Goal: Understand process/instructions: Learn how to perform a task or action

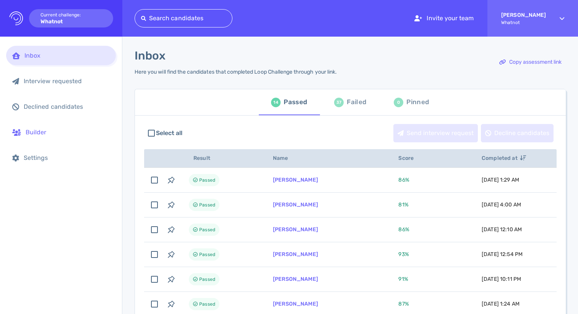
click at [55, 128] on div "Builder" at bounding box center [61, 132] width 110 height 19
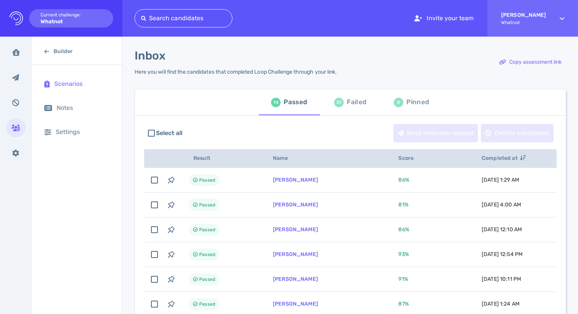
click at [76, 84] on div "Scenarios" at bounding box center [81, 83] width 55 height 7
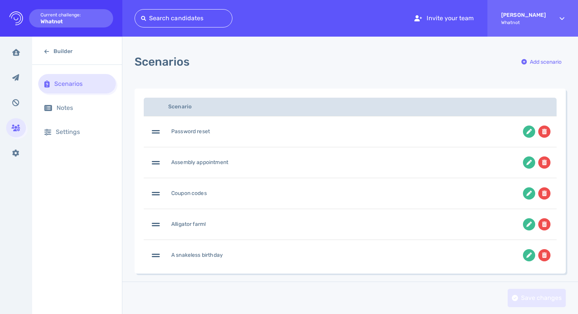
click at [203, 254] on div "A snakeless birthday" at bounding box center [197, 256] width 52 height 8
click at [156, 257] on icon at bounding box center [156, 255] width 8 height 9
click at [184, 257] on div "A snakeless birthday" at bounding box center [197, 256] width 52 height 8
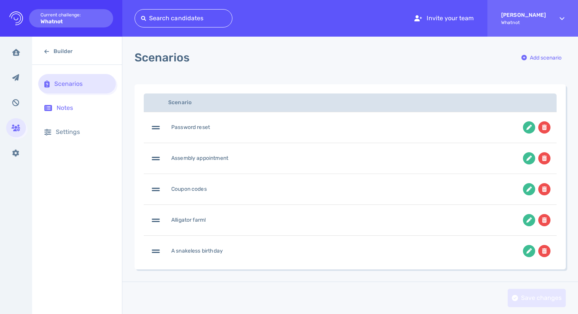
click at [73, 110] on div "Notes" at bounding box center [83, 107] width 53 height 7
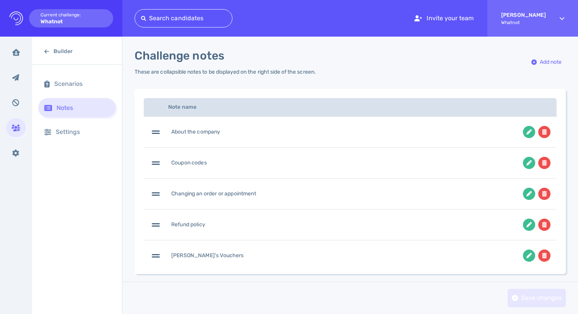
click at [200, 257] on div "Max's Vouchers" at bounding box center [304, 256] width 309 height 12
click at [83, 135] on div "Settings" at bounding box center [83, 131] width 54 height 7
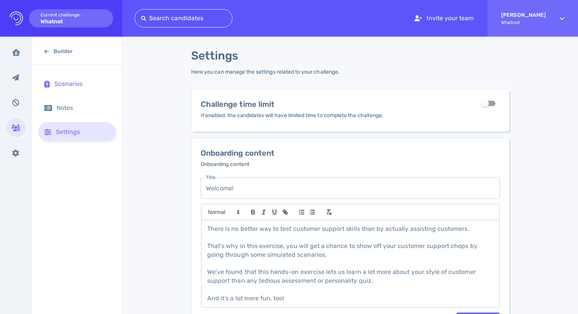
click at [80, 87] on div "Scenarios" at bounding box center [81, 83] width 55 height 7
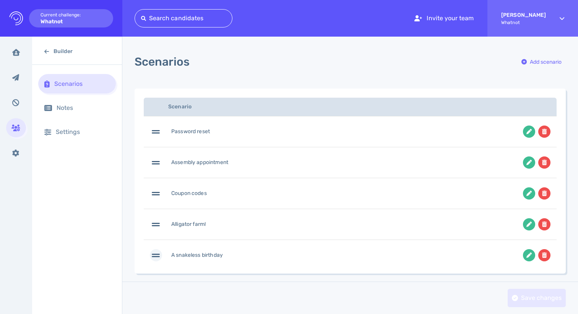
click at [160, 257] on icon at bounding box center [156, 255] width 8 height 9
click at [199, 258] on div "A snakeless birthday" at bounding box center [197, 256] width 52 height 8
click at [16, 49] on icon at bounding box center [16, 52] width 8 height 7
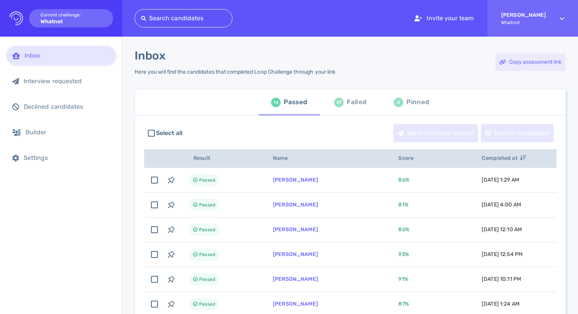
click at [526, 63] on div "Copy assessment link" at bounding box center [530, 62] width 70 height 18
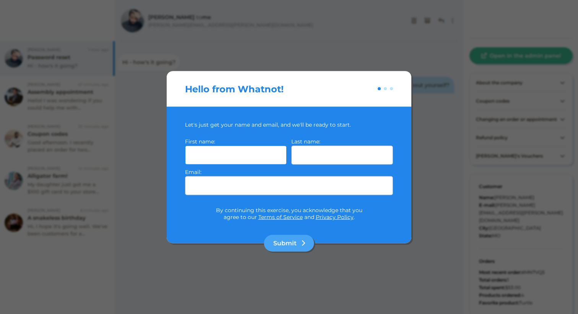
click at [247, 151] on input "text" at bounding box center [236, 155] width 102 height 19
type input "test"
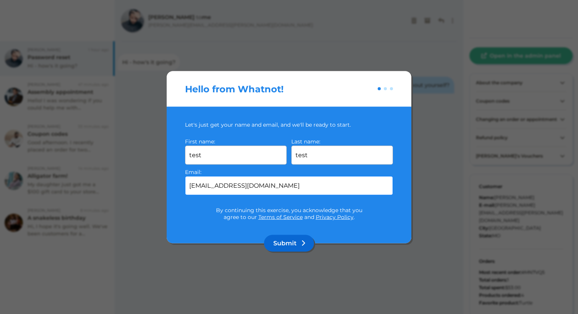
type input "test@whatnot.com"
click at [293, 241] on button "Submit" at bounding box center [289, 243] width 50 height 17
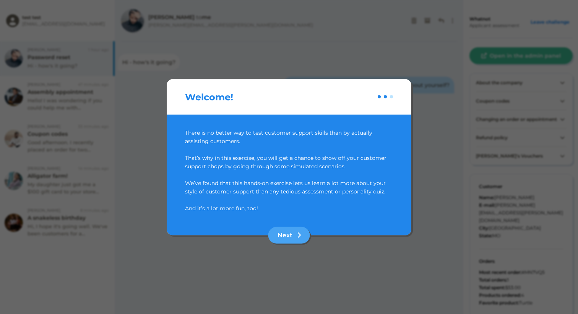
click at [292, 241] on button "Next" at bounding box center [289, 235] width 42 height 17
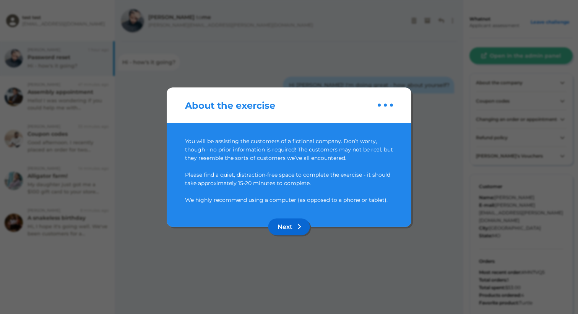
click at [292, 230] on button "Next" at bounding box center [289, 226] width 42 height 17
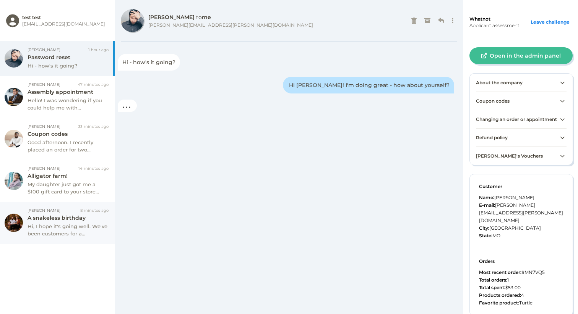
click at [52, 223] on div "Hi, I hope it's going well. We've been customers for a..." at bounding box center [68, 230] width 81 height 15
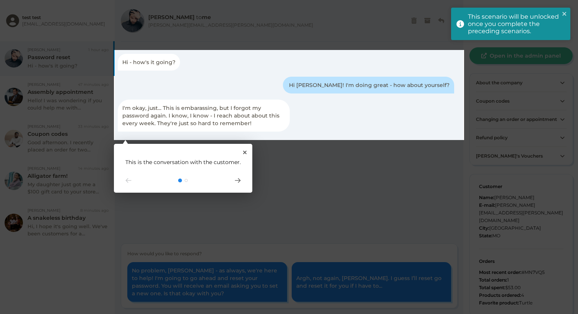
click at [241, 180] on div "1 This is the conversation with the customer." at bounding box center [183, 168] width 138 height 49
click at [235, 181] on icon "Go to next step" at bounding box center [237, 181] width 5 height 4
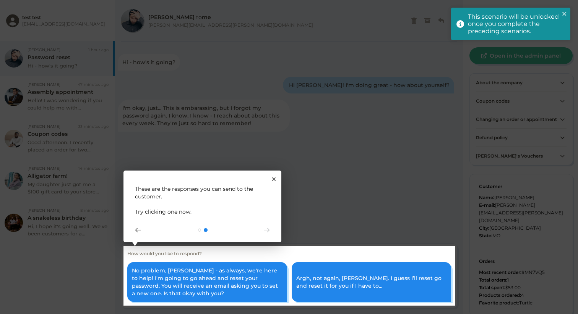
click at [266, 228] on icon "Go to next step" at bounding box center [267, 230] width 6 height 5
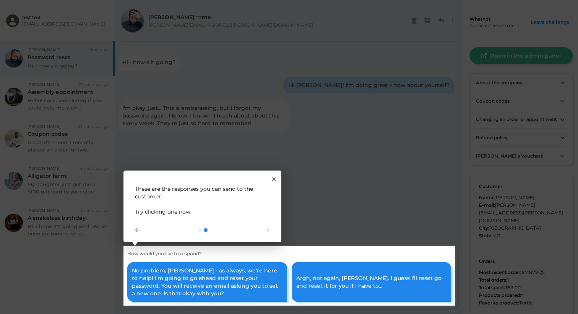
click at [271, 179] on div "2 These are the responses you can send to the customer. Try clicking one now." at bounding box center [202, 207] width 158 height 72
click at [273, 180] on icon "Close Tour" at bounding box center [273, 179] width 3 height 3
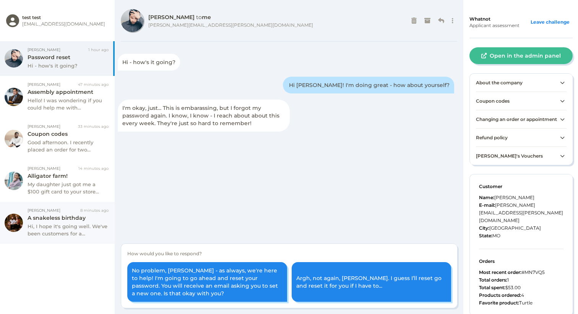
click at [66, 234] on div "Lucas Nguyen 8 minutes ago A snakeless birthday Hi, I hope it's going well. We'…" at bounding box center [57, 223] width 115 height 42
click at [549, 20] on div "Leave challenge" at bounding box center [549, 22] width 45 height 10
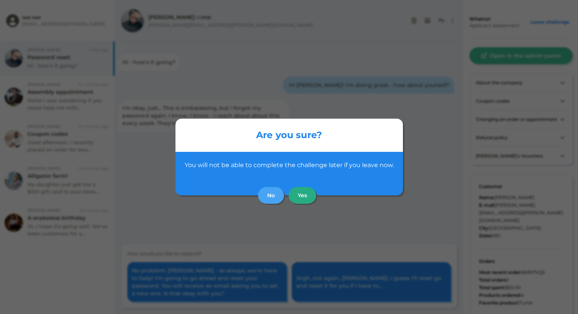
click at [301, 199] on button "Yes" at bounding box center [302, 195] width 28 height 17
